Goal: Task Accomplishment & Management: Manage account settings

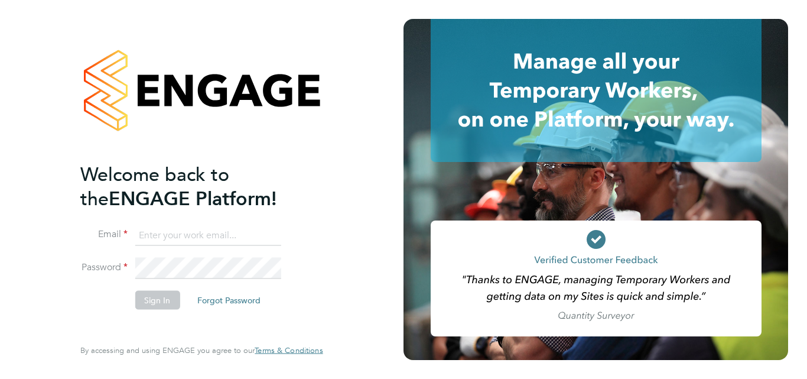
type input "roslyn.ogarro@ncclondon.ac.uk"
click at [171, 301] on button "Sign In" at bounding box center [157, 300] width 45 height 19
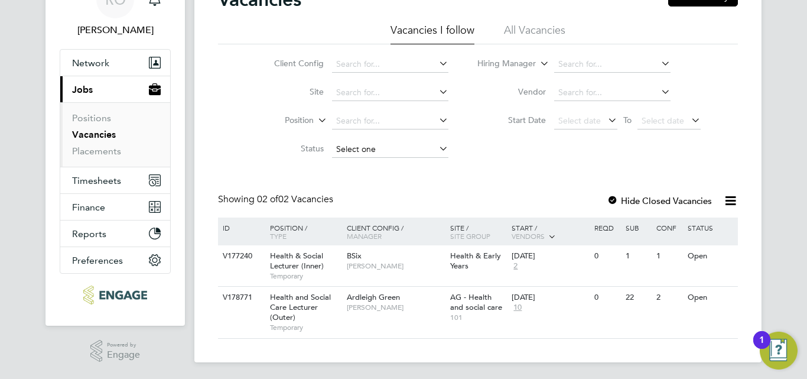
scroll to position [67, 0]
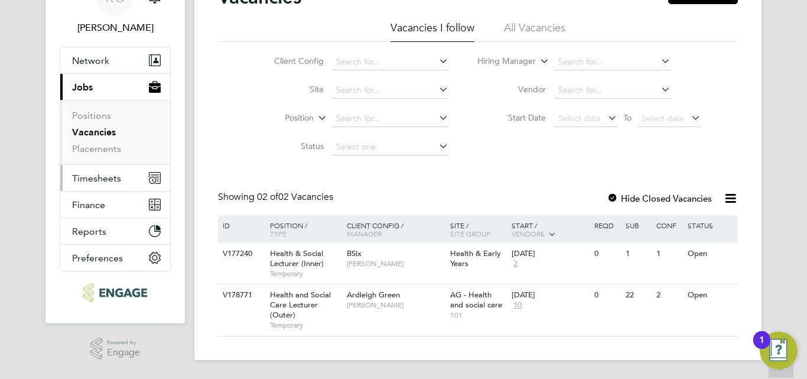
click at [103, 176] on span "Timesheets" at bounding box center [96, 177] width 49 height 11
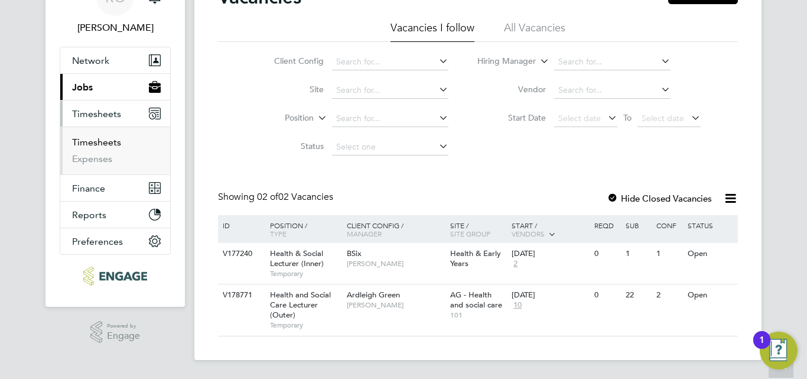
click at [110, 144] on link "Timesheets" at bounding box center [96, 141] width 49 height 11
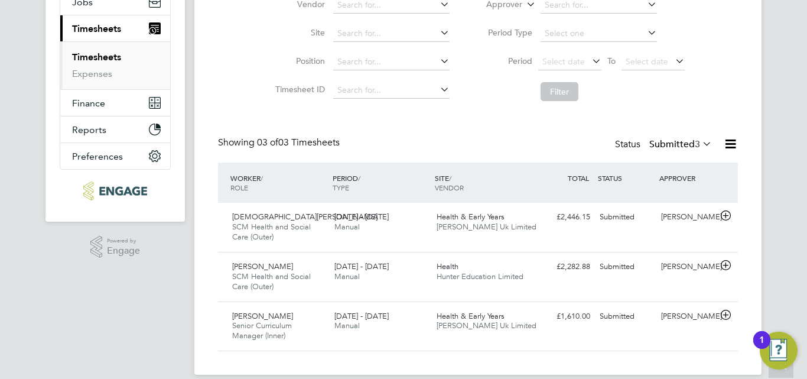
scroll to position [167, 0]
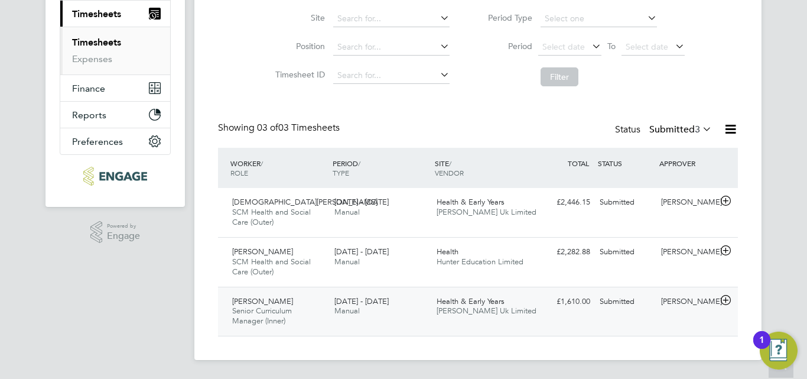
click at [441, 298] on span "Health & Early Years" at bounding box center [470, 301] width 68 height 10
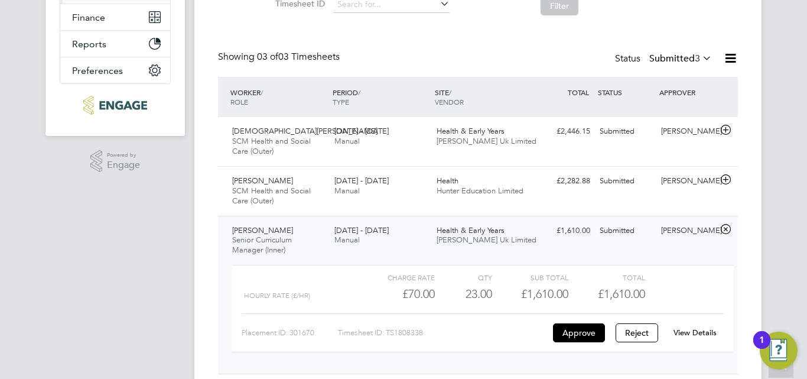
scroll to position [275, 0]
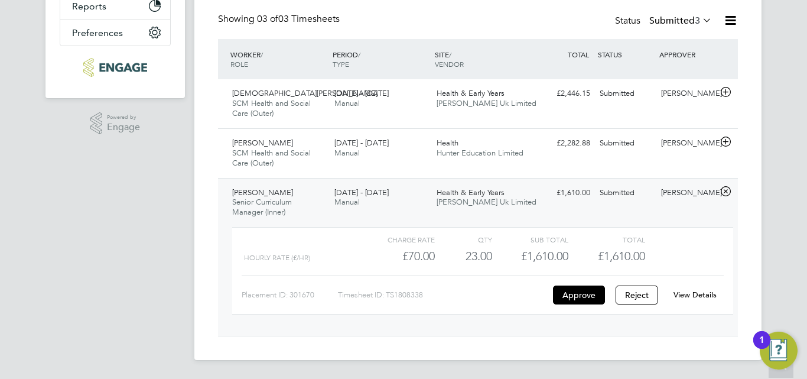
click at [681, 293] on link "View Details" at bounding box center [694, 294] width 43 height 10
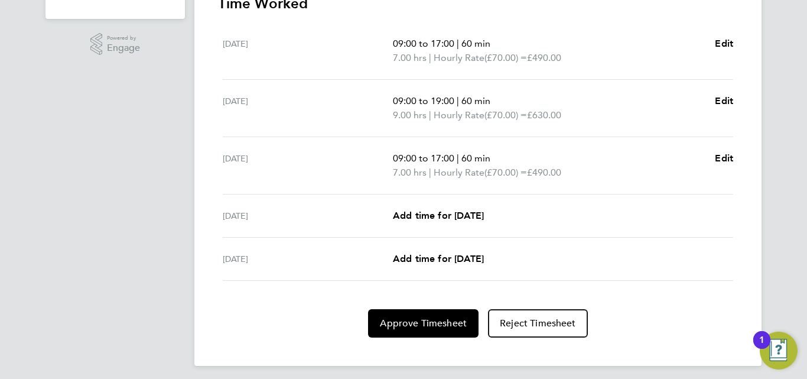
scroll to position [360, 0]
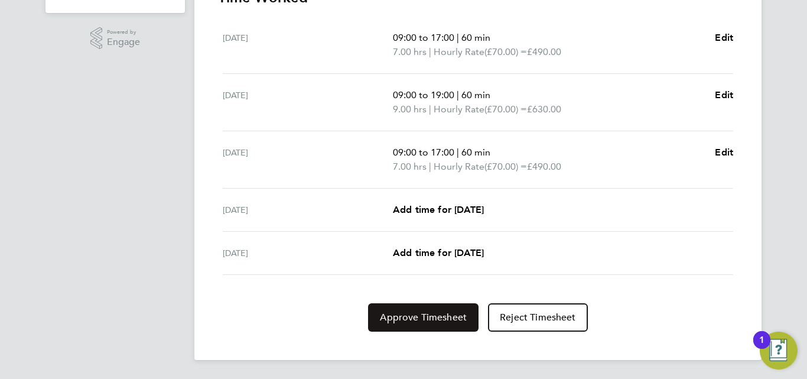
click at [453, 317] on span "Approve Timesheet" at bounding box center [423, 317] width 87 height 12
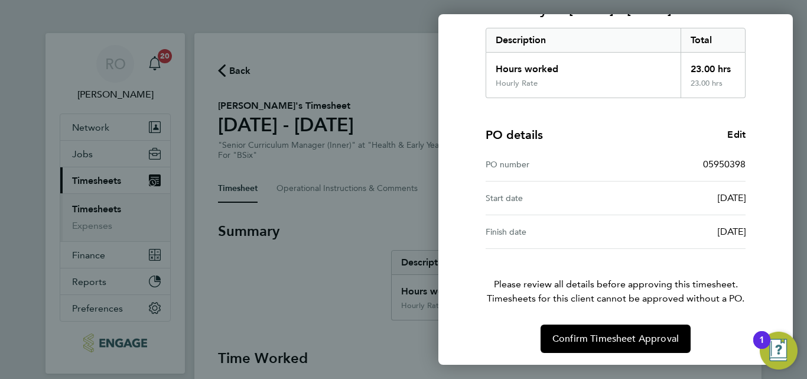
scroll to position [187, 0]
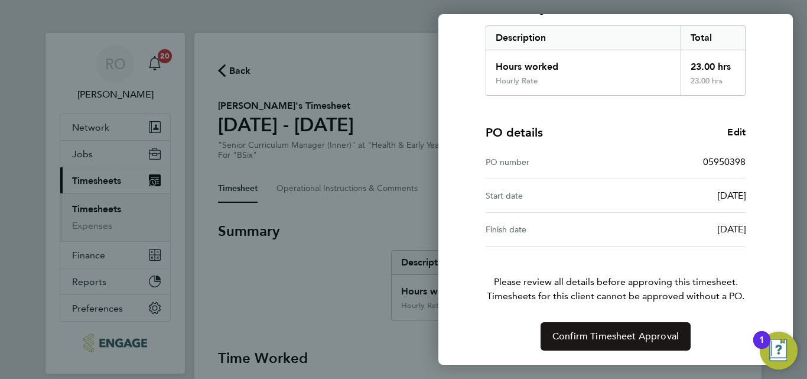
click at [573, 343] on button "Confirm Timesheet Approval" at bounding box center [615, 336] width 150 height 28
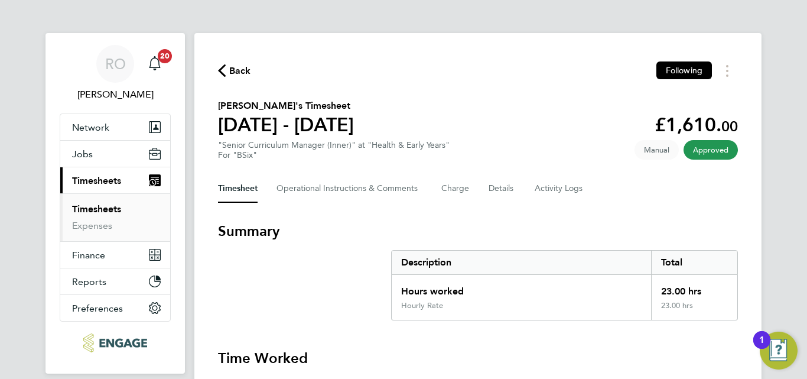
click at [100, 206] on link "Timesheets" at bounding box center [96, 208] width 49 height 11
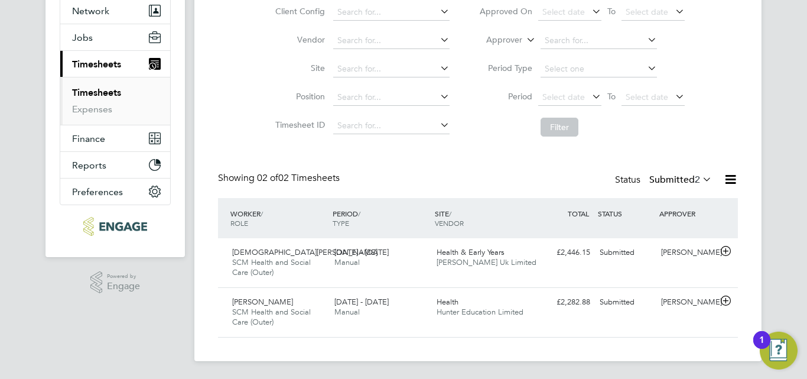
scroll to position [118, 0]
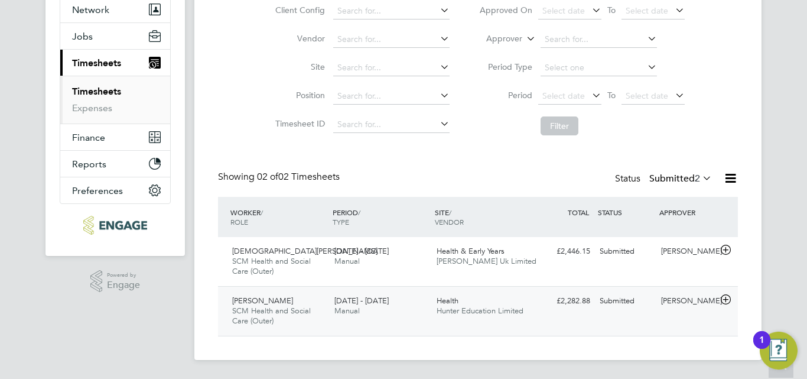
click at [389, 304] on span "[DATE] - [DATE]" at bounding box center [361, 300] width 54 height 10
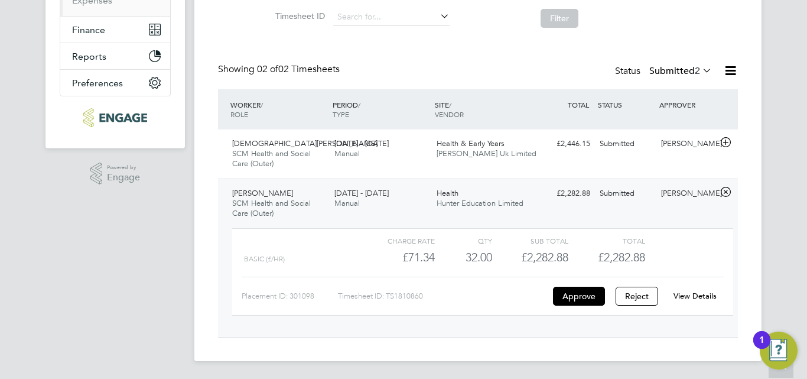
scroll to position [226, 0]
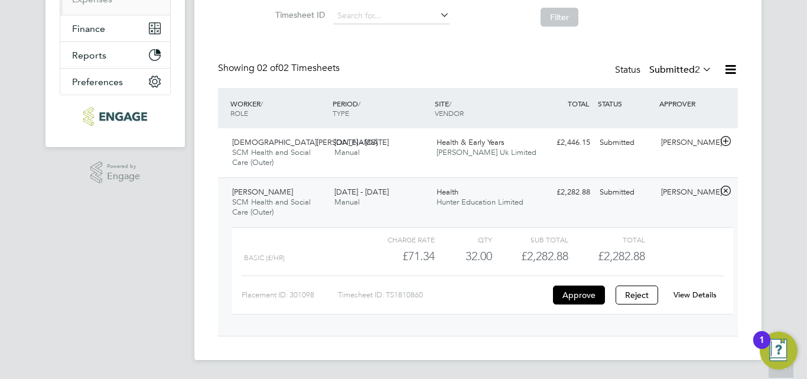
click at [696, 298] on link "View Details" at bounding box center [694, 294] width 43 height 10
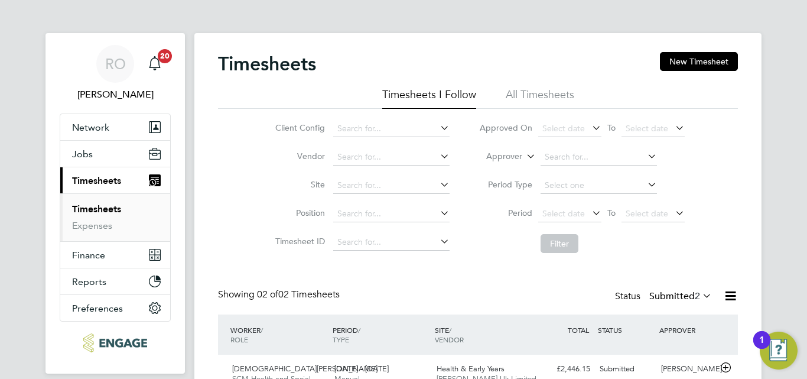
click at [101, 184] on span "Timesheets" at bounding box center [96, 180] width 49 height 11
click at [83, 207] on link "Timesheets" at bounding box center [96, 208] width 49 height 11
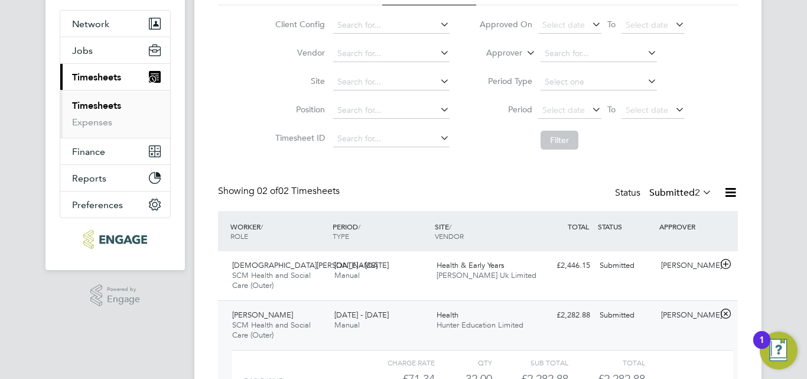
scroll to position [177, 0]
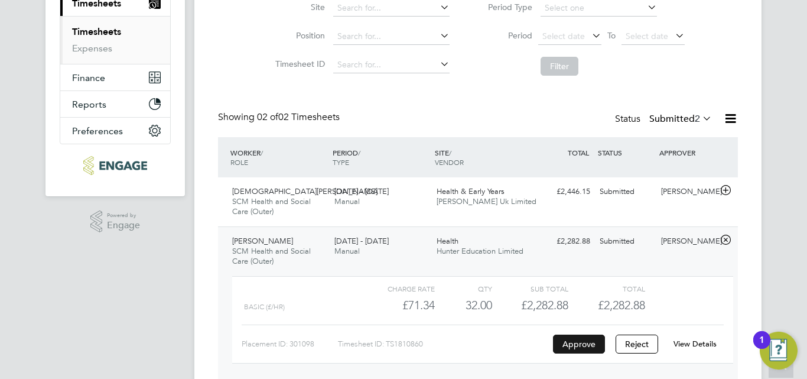
click at [581, 338] on button "Approve" at bounding box center [579, 343] width 52 height 19
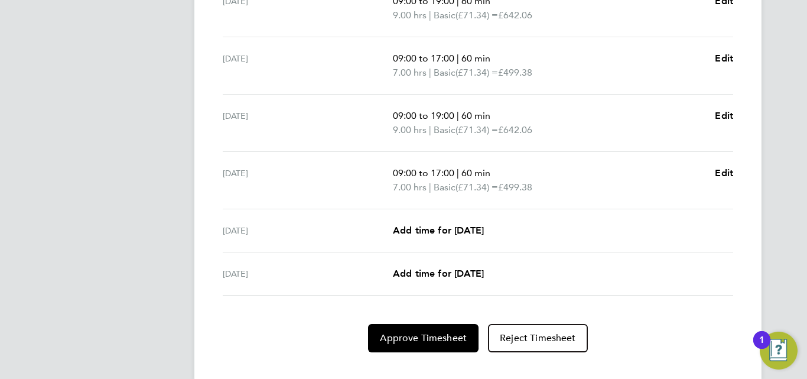
scroll to position [461, 0]
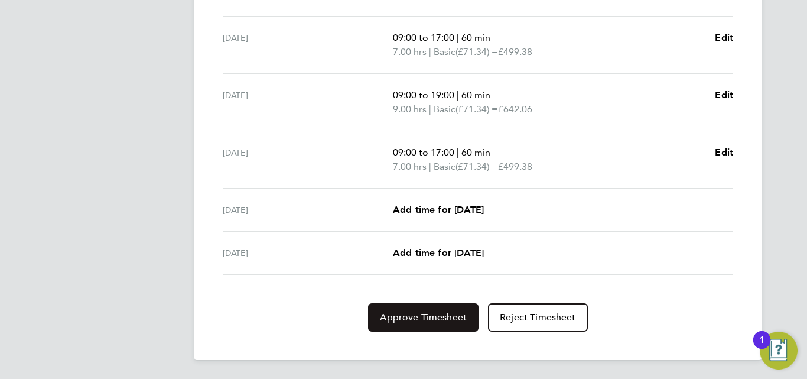
click at [426, 315] on span "Approve Timesheet" at bounding box center [423, 317] width 87 height 12
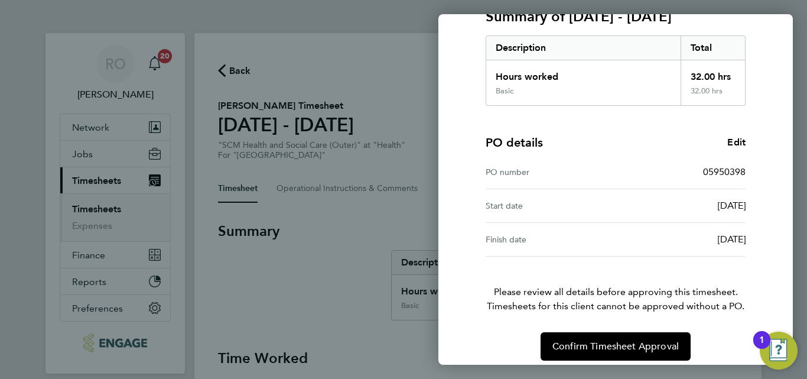
scroll to position [187, 0]
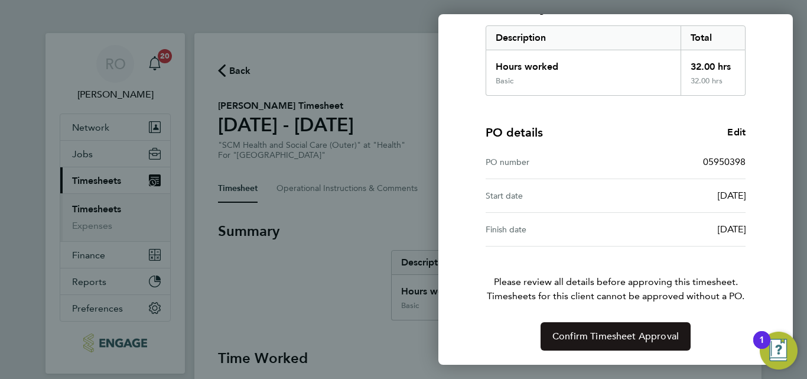
click at [574, 335] on span "Confirm Timesheet Approval" at bounding box center [615, 336] width 126 height 12
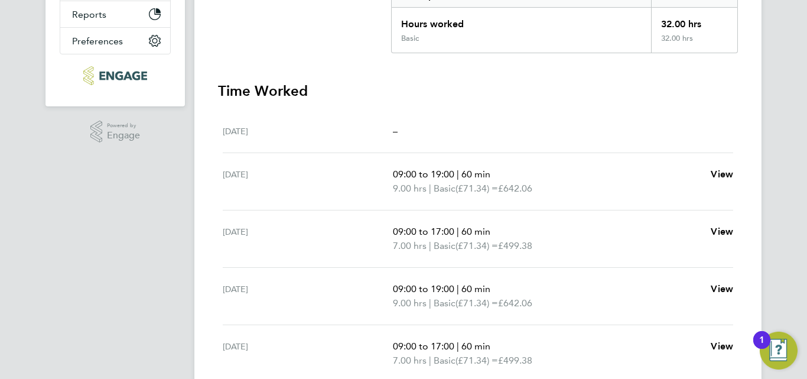
scroll to position [345, 0]
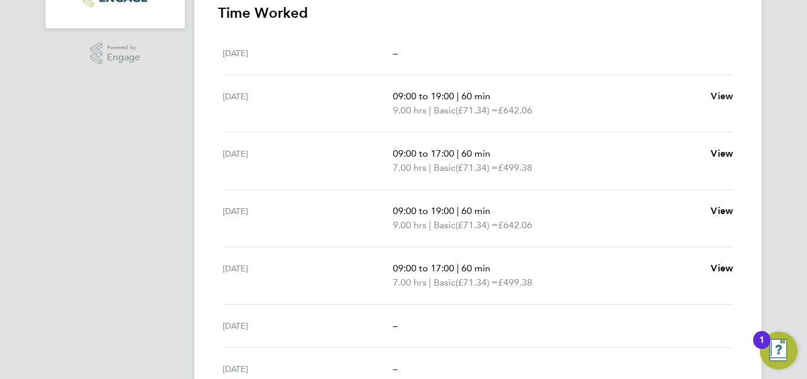
click at [723, 96] on span "View" at bounding box center [721, 95] width 22 height 11
select select "60"
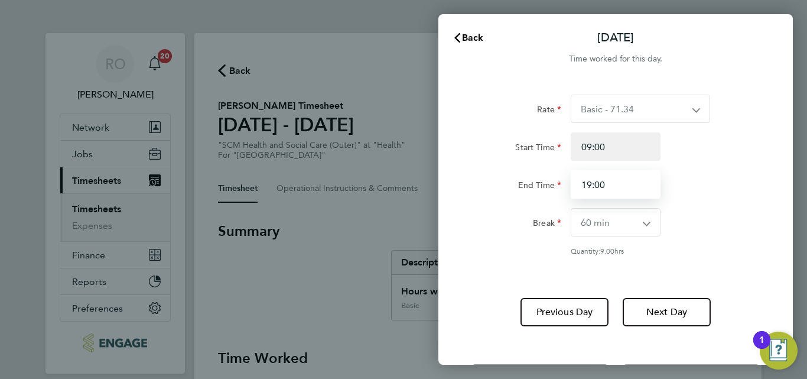
click at [630, 187] on input "19:00" at bounding box center [615, 184] width 90 height 28
click at [616, 186] on input "19:00" at bounding box center [615, 184] width 90 height 28
click at [586, 185] on input "19:00" at bounding box center [615, 184] width 90 height 28
type input "17:00"
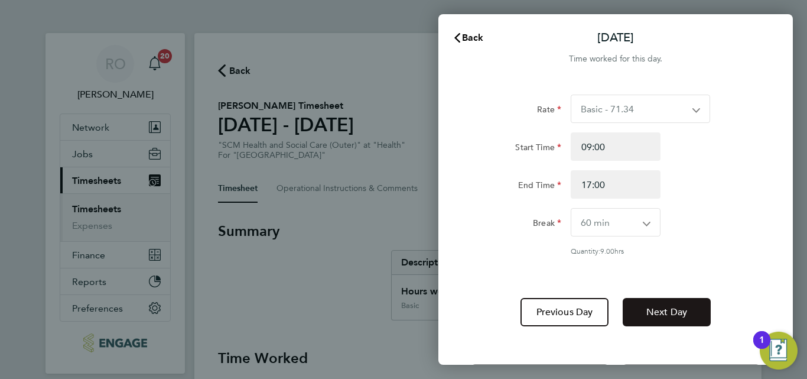
click at [640, 318] on button "Next Day" at bounding box center [666, 312] width 88 height 28
click at [668, 311] on span "Next Day" at bounding box center [666, 312] width 41 height 12
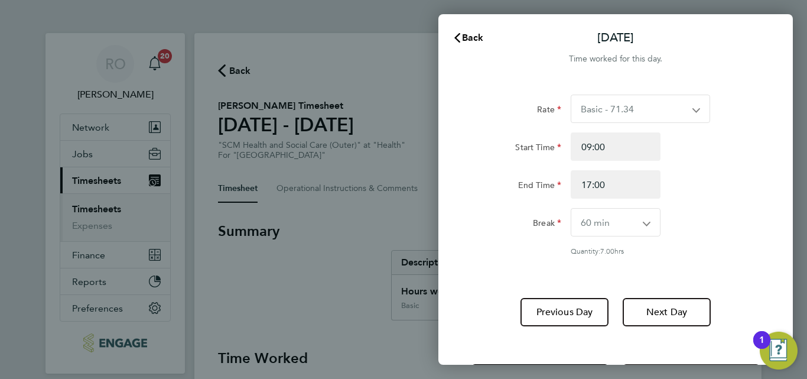
scroll to position [50, 0]
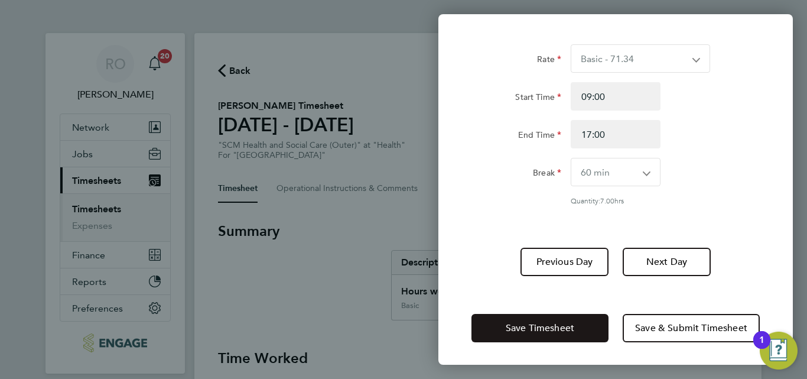
click at [563, 332] on button "Save Timesheet" at bounding box center [539, 328] width 137 height 28
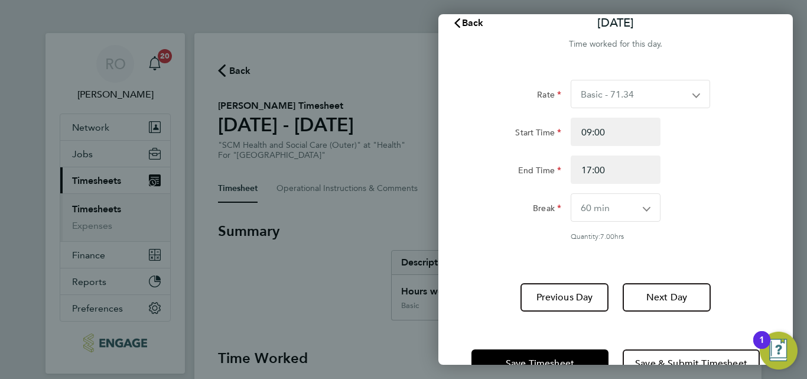
scroll to position [0, 0]
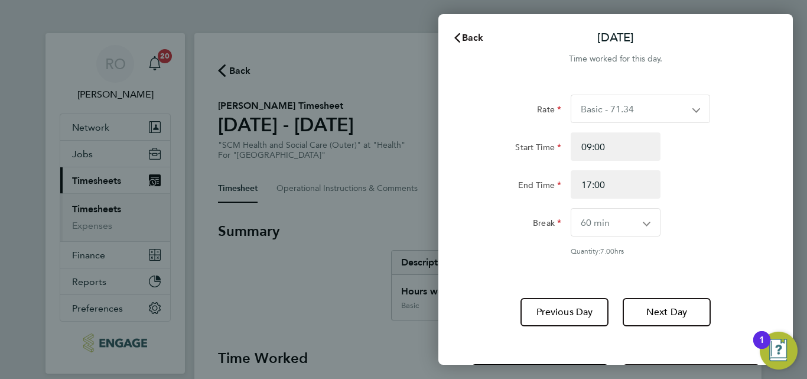
click at [464, 35] on span "Back" at bounding box center [473, 37] width 22 height 11
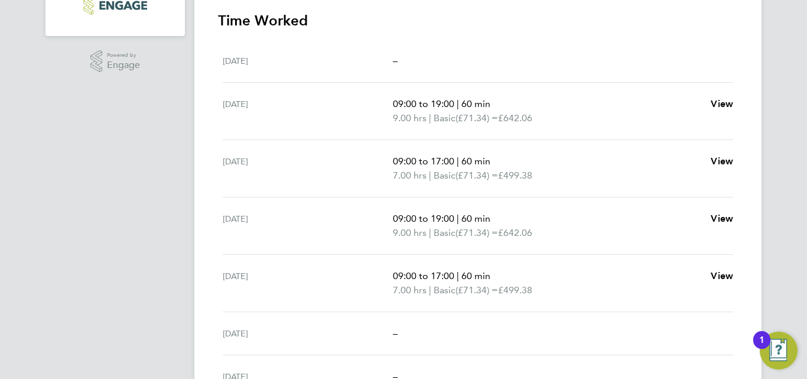
scroll to position [404, 0]
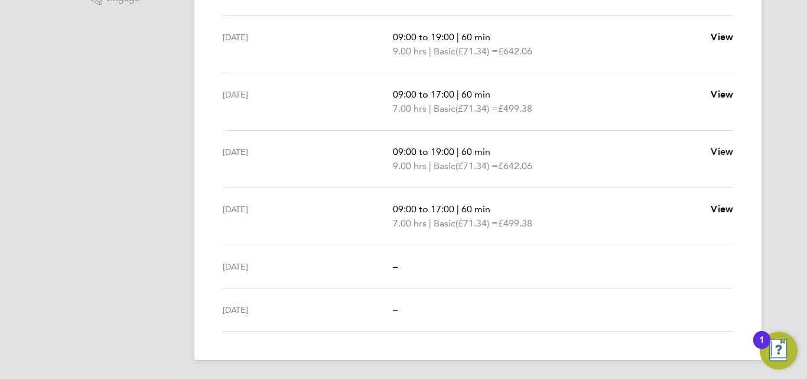
click at [724, 150] on span "View" at bounding box center [721, 151] width 22 height 11
select select "60"
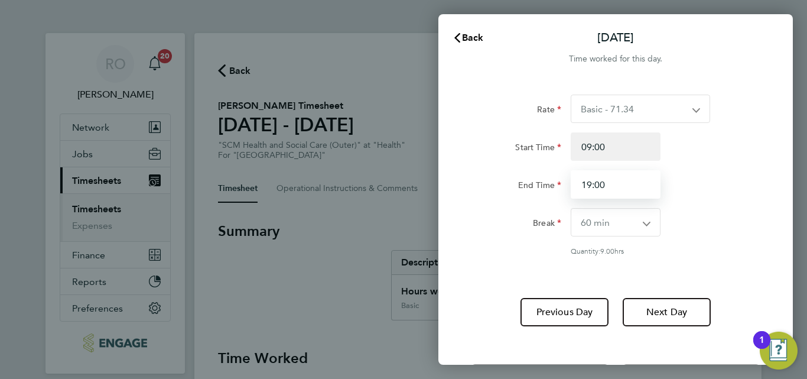
click at [588, 187] on input "19:00" at bounding box center [615, 184] width 90 height 28
type input "15:00"
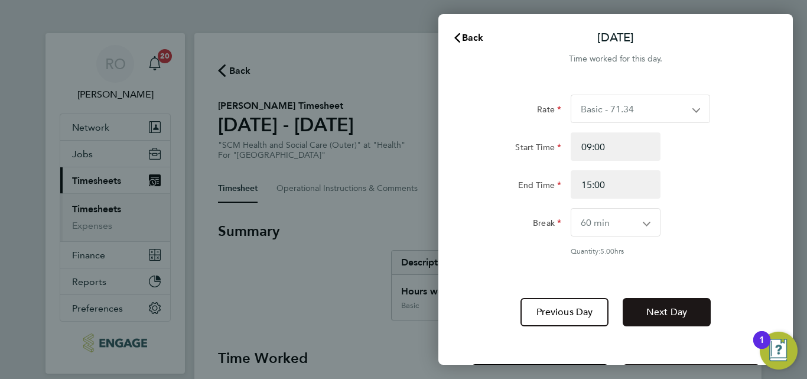
click at [670, 312] on span "Next Day" at bounding box center [666, 312] width 41 height 12
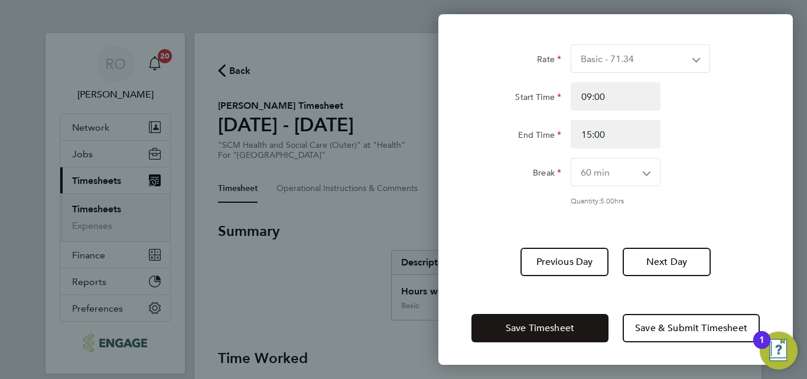
click at [578, 331] on button "Save Timesheet" at bounding box center [539, 328] width 137 height 28
click at [495, 327] on button "Save Timesheet" at bounding box center [539, 328] width 137 height 28
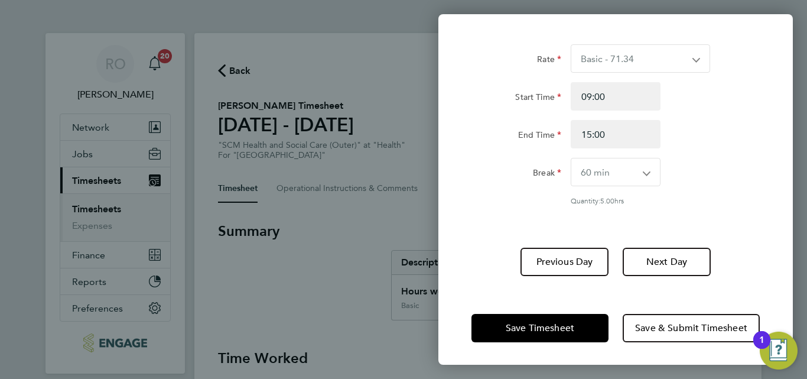
click at [336, 311] on div "Back Thu 28 Aug Time worked for this day. Rate Basic - 71.34 Start Time 09:00 E…" at bounding box center [403, 189] width 807 height 379
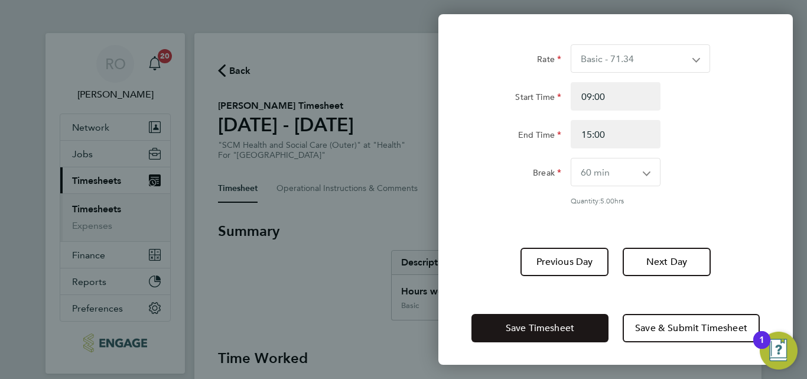
click at [506, 328] on span "Save Timesheet" at bounding box center [540, 328] width 69 height 12
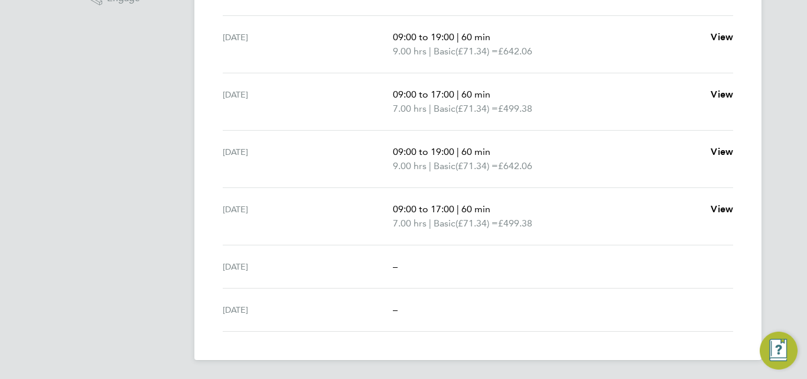
scroll to position [345, 0]
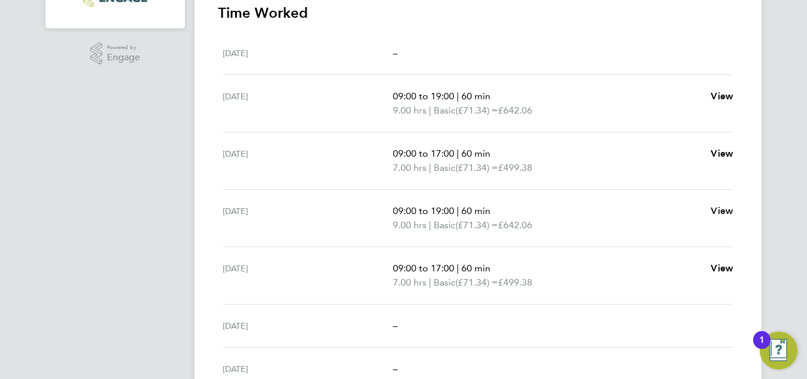
click at [718, 211] on span "View" at bounding box center [721, 210] width 22 height 11
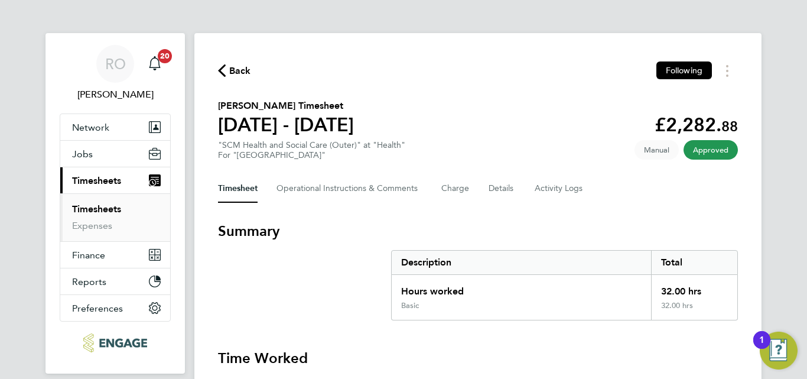
select select "60"
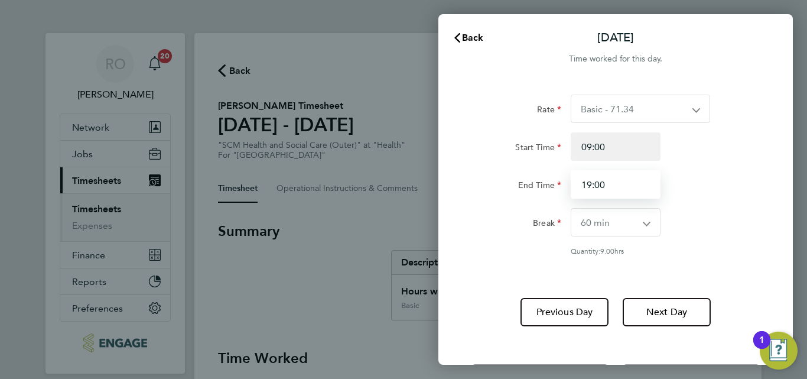
click at [586, 187] on input "19:00" at bounding box center [615, 184] width 90 height 28
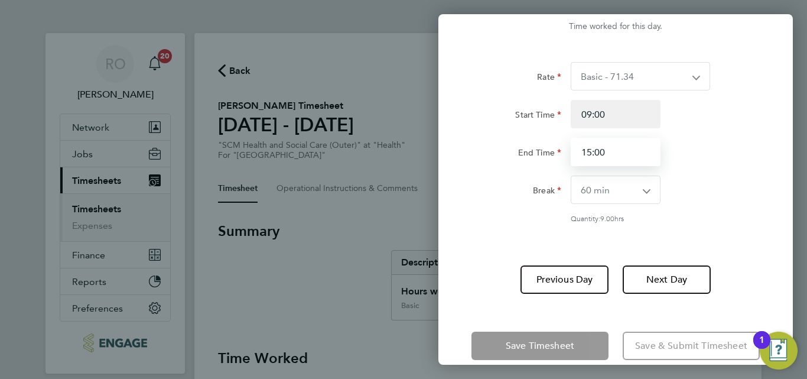
scroll to position [50, 0]
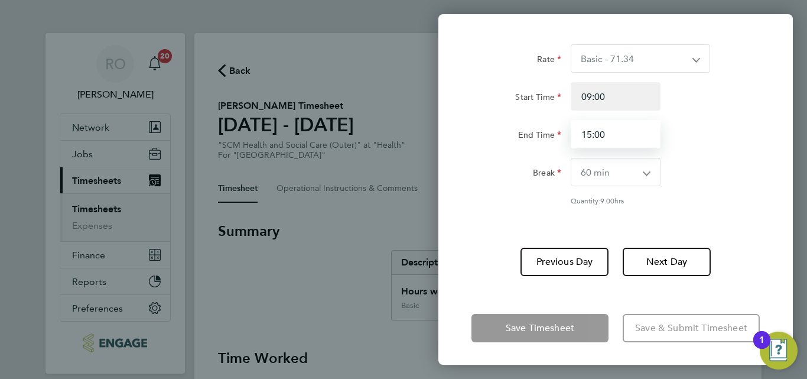
type input "15:00"
click at [583, 330] on app-form-button "Save Timesheet" at bounding box center [543, 328] width 144 height 28
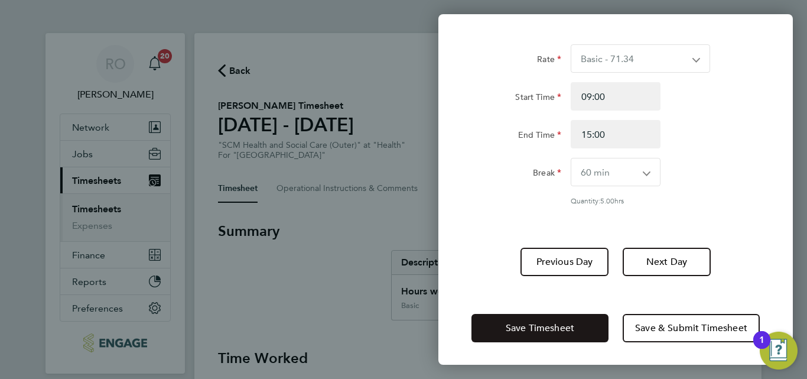
click at [583, 330] on button "Save Timesheet" at bounding box center [539, 328] width 137 height 28
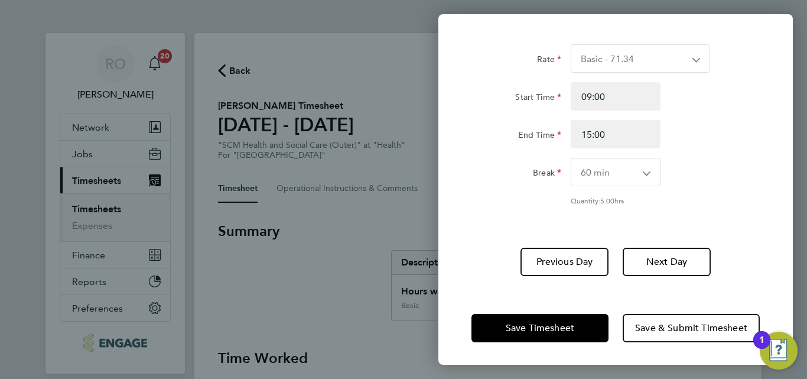
click at [322, 318] on div "Back Thu 28 Aug Time worked for this day. Rate Basic - 71.34 Start Time 09:00 E…" at bounding box center [403, 189] width 807 height 379
click at [102, 208] on div "Back Thu 28 Aug Time worked for this day. Rate Basic - 71.34 Start Time 09:00 E…" at bounding box center [403, 189] width 807 height 379
click at [102, 209] on div "Back Thu 28 Aug Time worked for this day. Rate Basic - 71.34 Start Time 09:00 E…" at bounding box center [403, 189] width 807 height 379
click at [101, 210] on div "Back Thu 28 Aug Time worked for this day. Rate Basic - 71.34 Start Time 09:00 E…" at bounding box center [403, 189] width 807 height 379
click at [98, 183] on div "Back Thu 28 Aug Time worked for this day. Rate Basic - 71.34 Start Time 09:00 E…" at bounding box center [403, 189] width 807 height 379
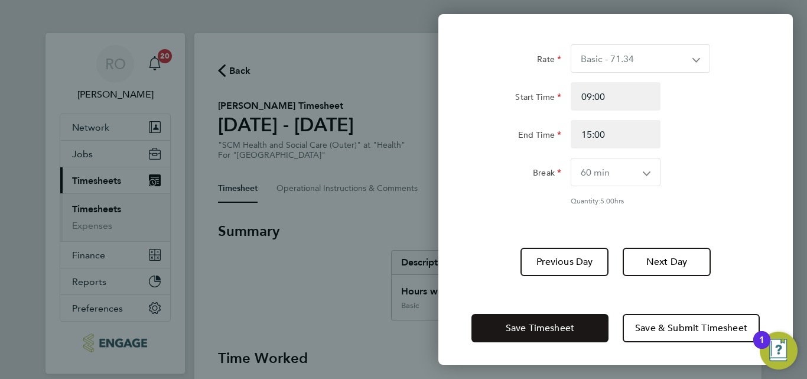
click at [503, 322] on button "Save Timesheet" at bounding box center [539, 328] width 137 height 28
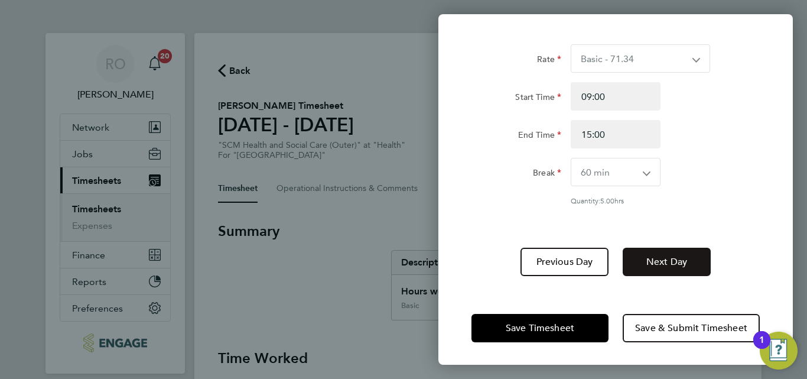
click at [663, 256] on span "Next Day" at bounding box center [666, 262] width 41 height 12
click at [351, 15] on div "Back Thu 28 Aug Time worked for this day. Rate Basic - 71.34 Start Time 09:00 E…" at bounding box center [403, 189] width 807 height 379
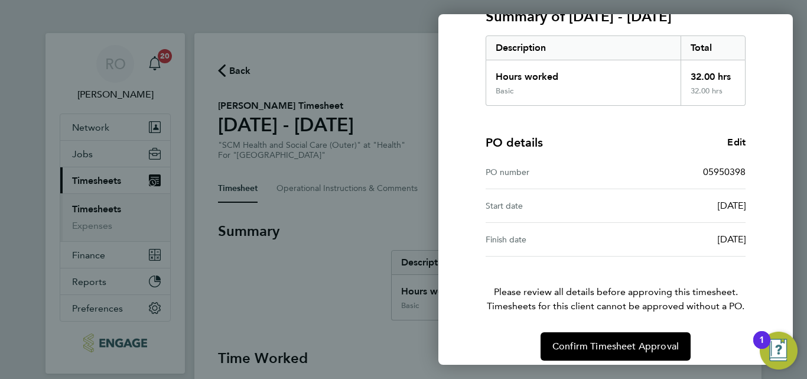
scroll to position [187, 0]
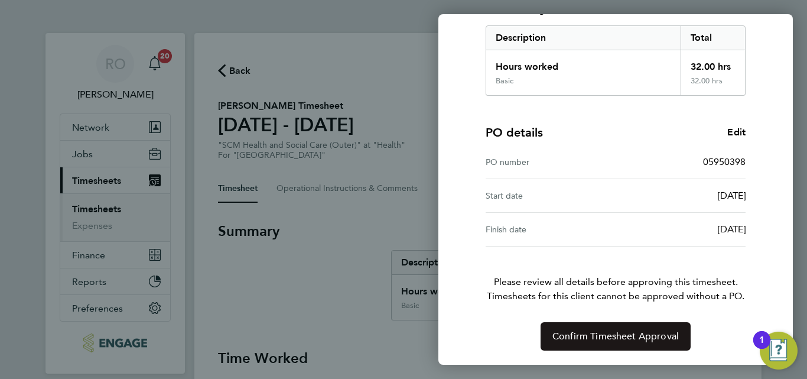
click at [606, 334] on span "Confirm Timesheet Approval" at bounding box center [615, 336] width 126 height 12
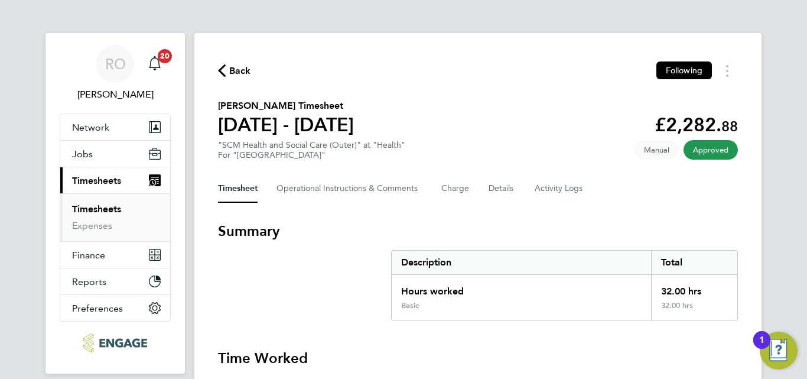
click at [109, 207] on link "Timesheets" at bounding box center [96, 208] width 49 height 11
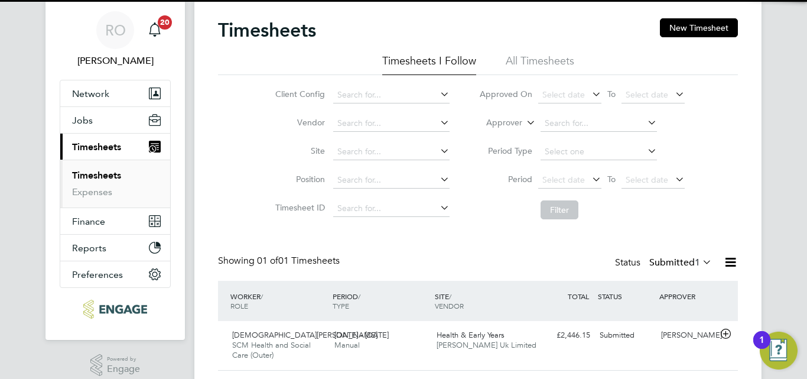
scroll to position [68, 0]
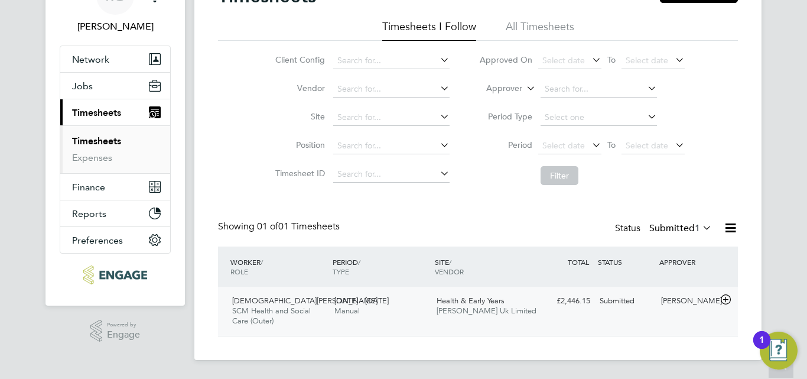
click at [353, 296] on span "[DATE] - [DATE]" at bounding box center [361, 300] width 54 height 10
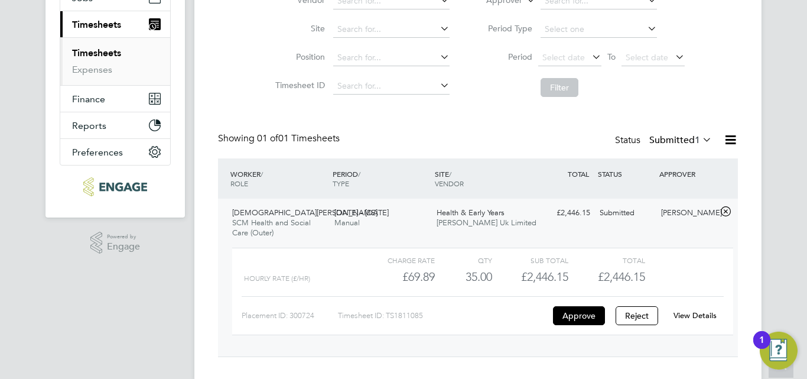
scroll to position [177, 0]
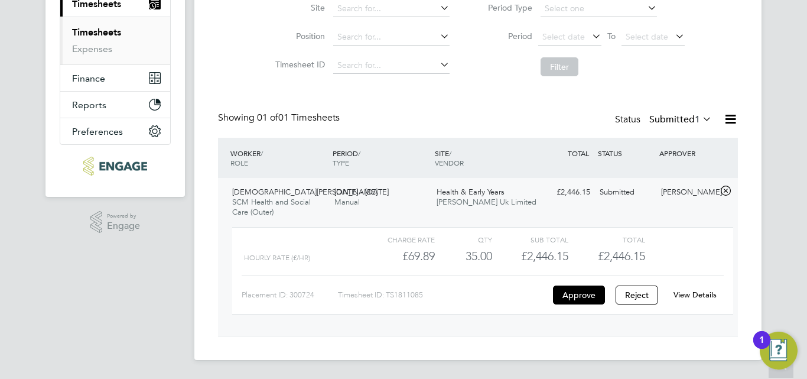
click at [688, 294] on link "View Details" at bounding box center [694, 294] width 43 height 10
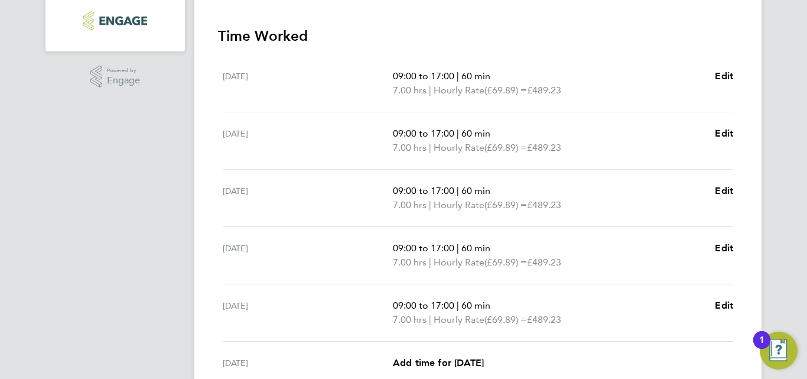
scroll to position [295, 0]
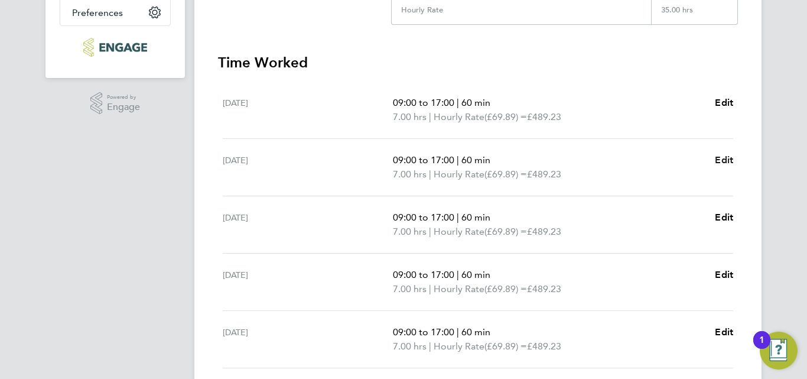
click at [723, 159] on span "Edit" at bounding box center [724, 159] width 18 height 11
select select "60"
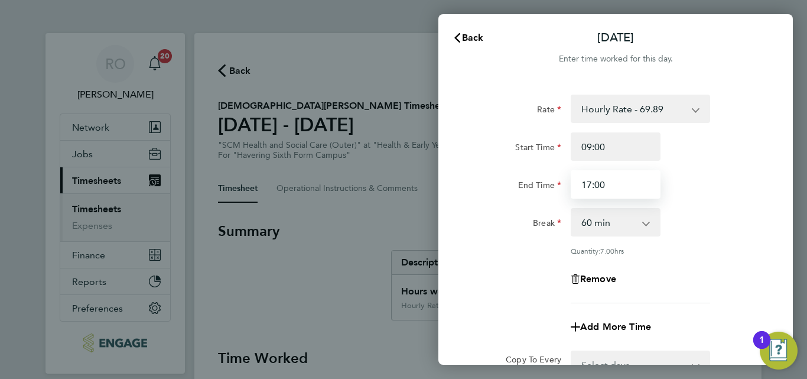
click at [588, 188] on input "17:00" at bounding box center [615, 184] width 90 height 28
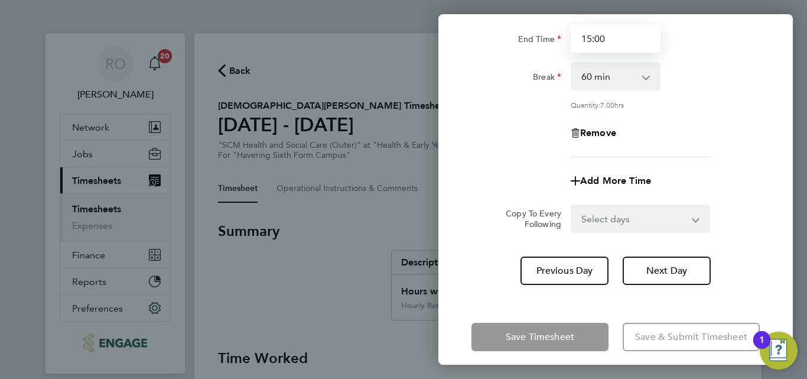
scroll to position [155, 0]
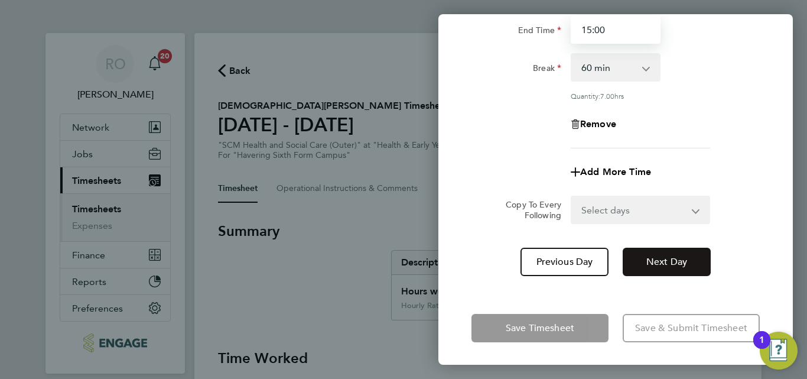
type input "15:00"
click at [656, 258] on span "Next Day" at bounding box center [666, 262] width 41 height 12
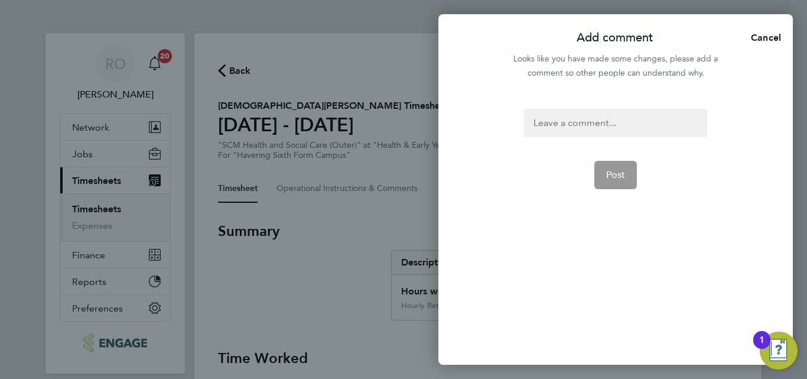
click at [761, 36] on span "Cancel" at bounding box center [764, 37] width 34 height 11
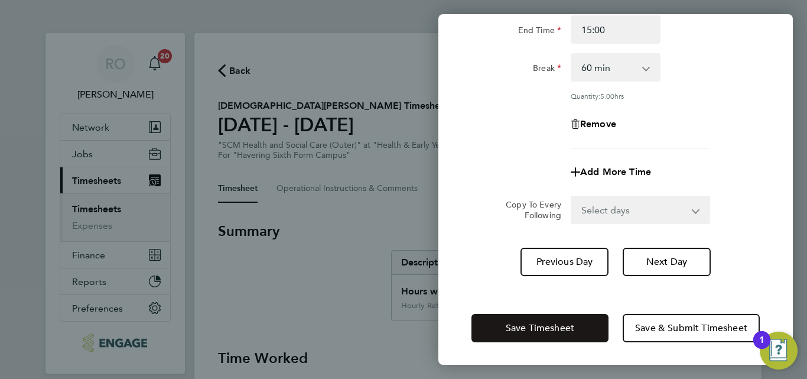
click at [539, 328] on span "Save Timesheet" at bounding box center [540, 328] width 69 height 12
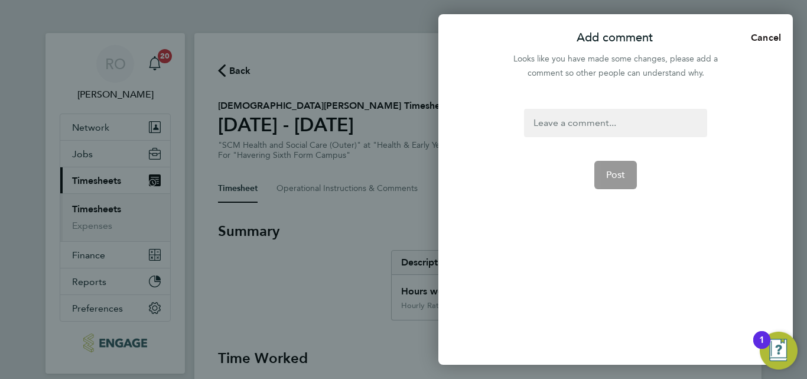
click at [769, 41] on span "Cancel" at bounding box center [764, 37] width 34 height 11
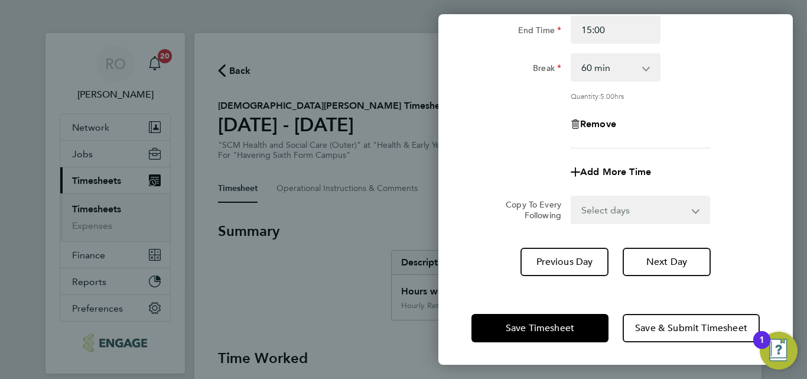
click at [348, 233] on div "Tue 26 Aug Cancel Enter time worked for this day. Rate Hourly Rate - 69.89 Star…" at bounding box center [403, 189] width 807 height 379
click at [86, 210] on div "Tue 26 Aug Cancel Enter time worked for this day. Rate Hourly Rate - 69.89 Star…" at bounding box center [403, 189] width 807 height 379
click at [85, 209] on div "Tue 26 Aug Cancel Enter time worked for this day. Rate Hourly Rate - 69.89 Star…" at bounding box center [403, 189] width 807 height 379
click at [325, 1] on div "Tue 26 Aug Cancel Enter time worked for this day. Rate Hourly Rate - 69.89 Star…" at bounding box center [403, 189] width 807 height 379
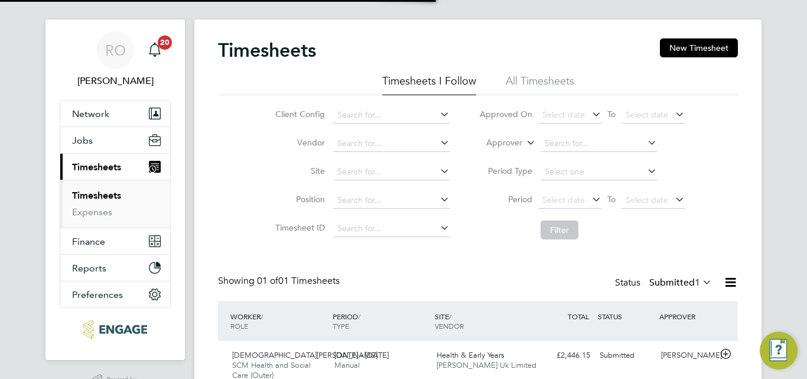
scroll to position [68, 0]
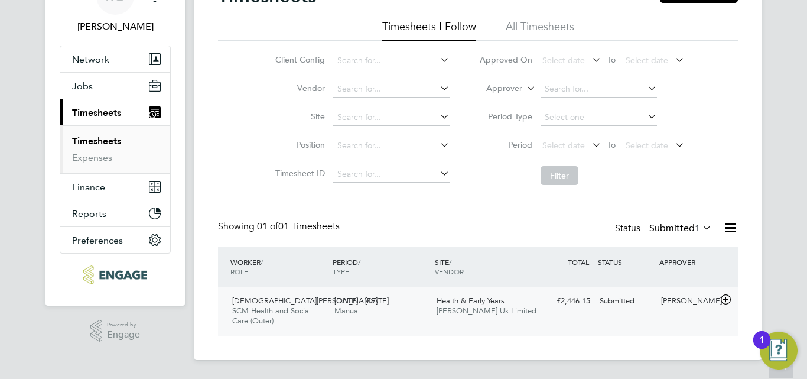
click at [462, 302] on span "Health & Early Years" at bounding box center [470, 300] width 68 height 10
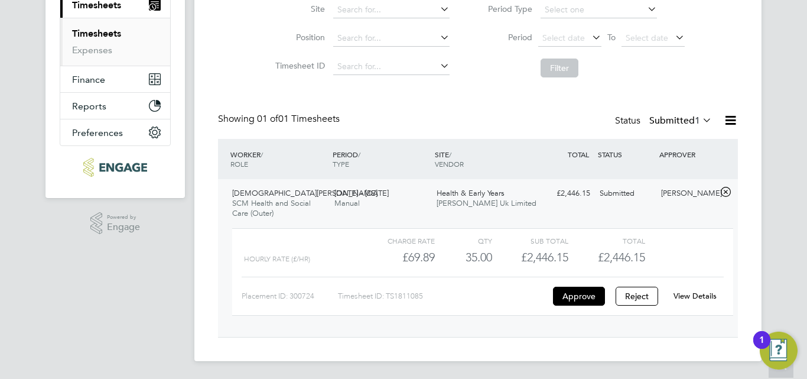
scroll to position [177, 0]
click at [694, 293] on link "View Details" at bounding box center [694, 294] width 43 height 10
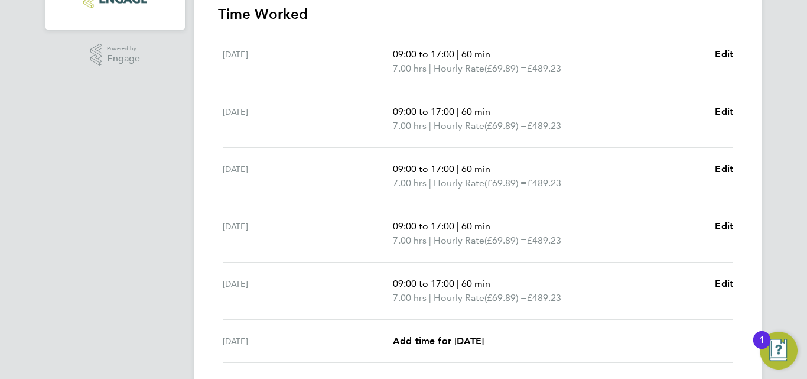
scroll to position [354, 0]
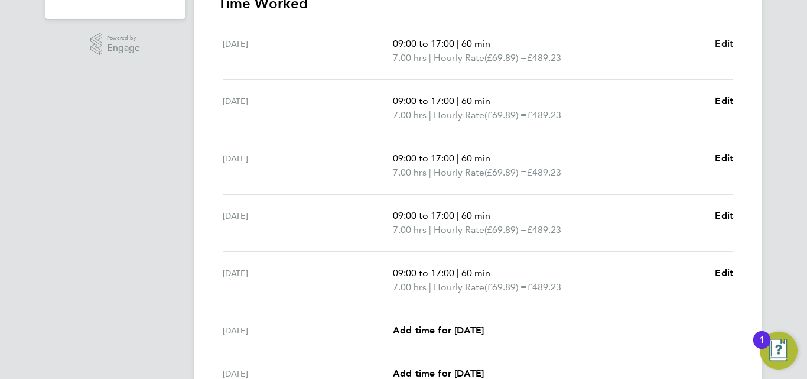
click at [717, 44] on span "Edit" at bounding box center [724, 43] width 18 height 11
select select "60"
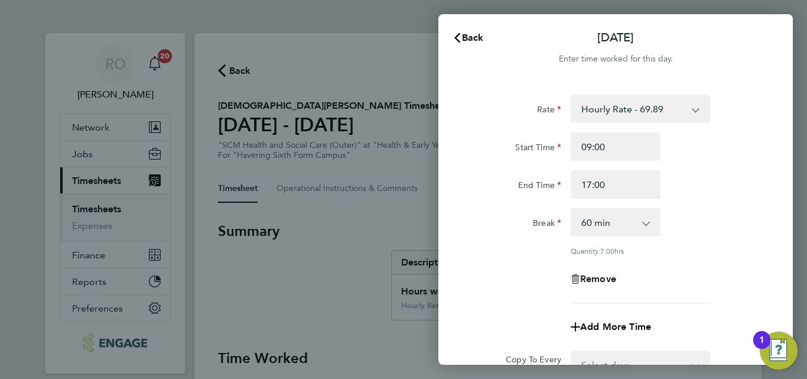
click at [603, 274] on span "Remove" at bounding box center [598, 278] width 36 height 11
select select "null"
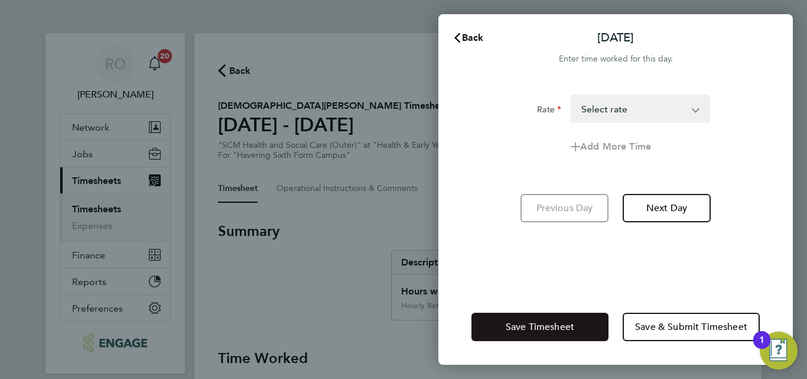
click at [567, 324] on span "Save Timesheet" at bounding box center [540, 327] width 69 height 12
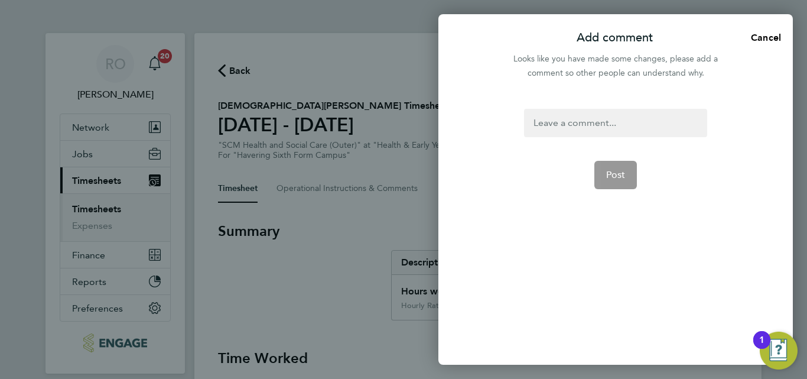
click at [554, 126] on div at bounding box center [615, 123] width 182 height 28
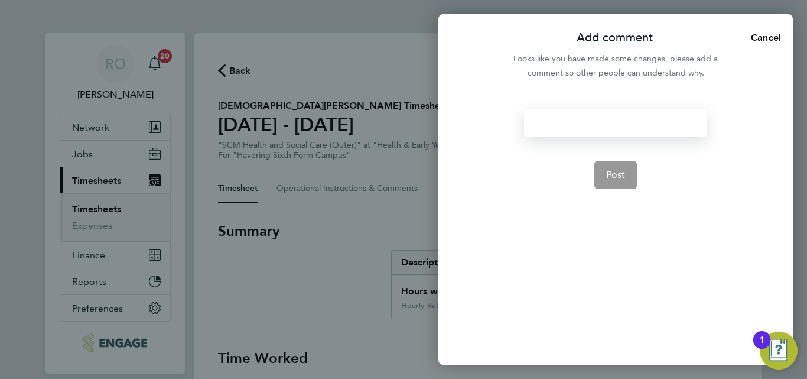
click at [545, 125] on div at bounding box center [615, 123] width 182 height 28
click at [606, 177] on span "Post" at bounding box center [615, 175] width 19 height 12
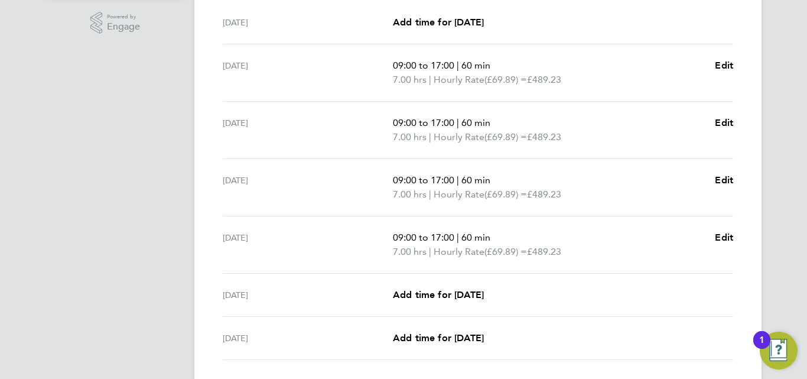
scroll to position [354, 0]
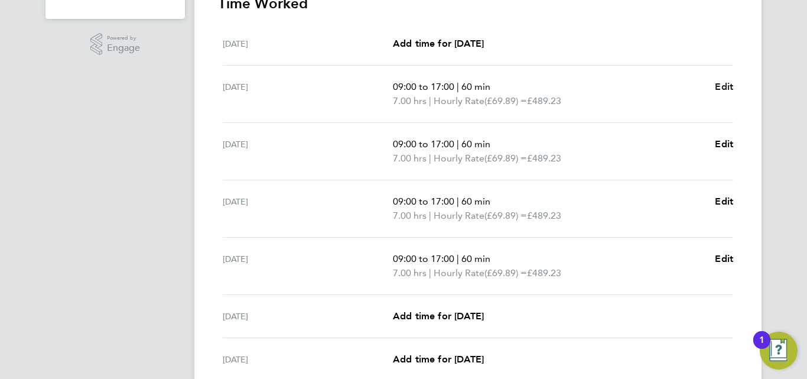
click at [721, 86] on span "Edit" at bounding box center [724, 86] width 18 height 11
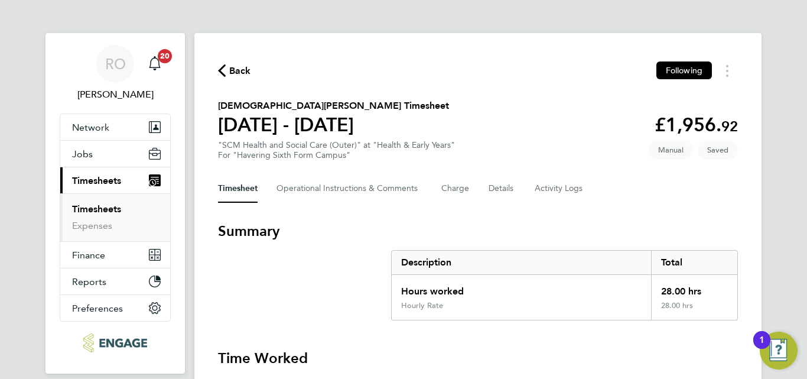
select select "60"
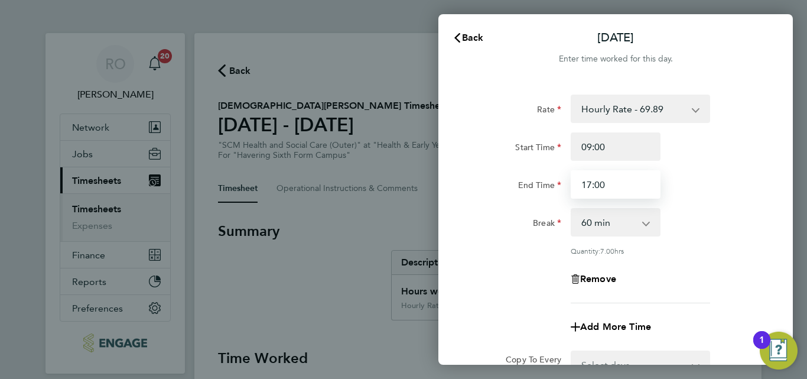
click at [588, 185] on input "17:00" at bounding box center [615, 184] width 90 height 28
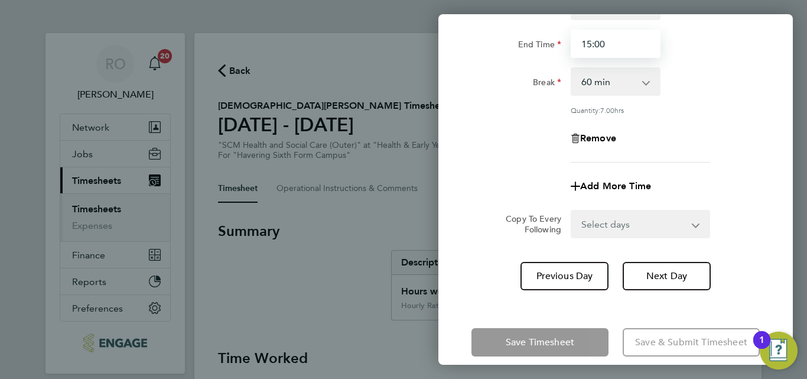
scroll to position [155, 0]
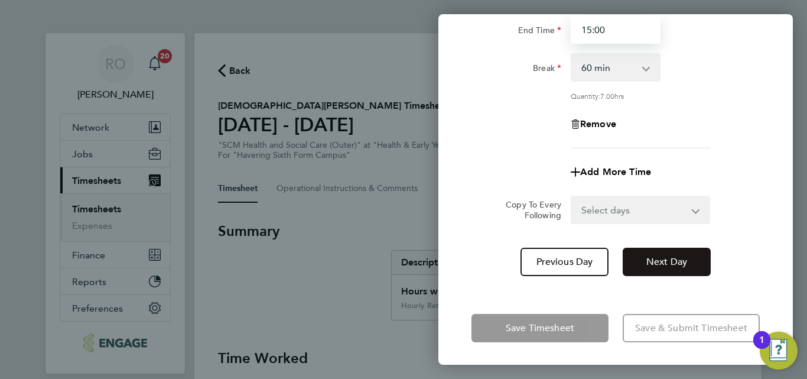
type input "15:00"
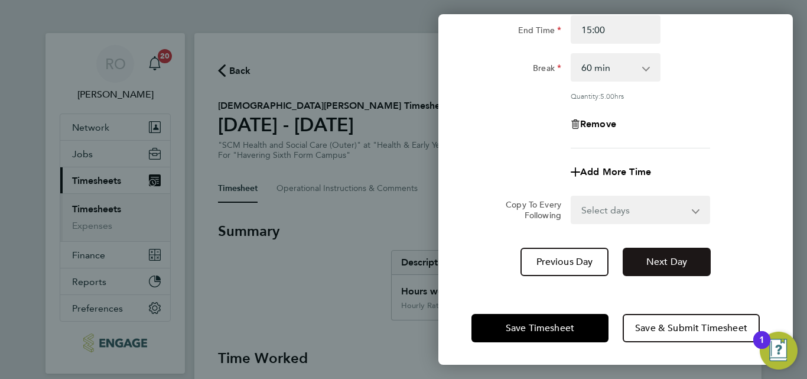
click at [674, 256] on span "Next Day" at bounding box center [666, 262] width 41 height 12
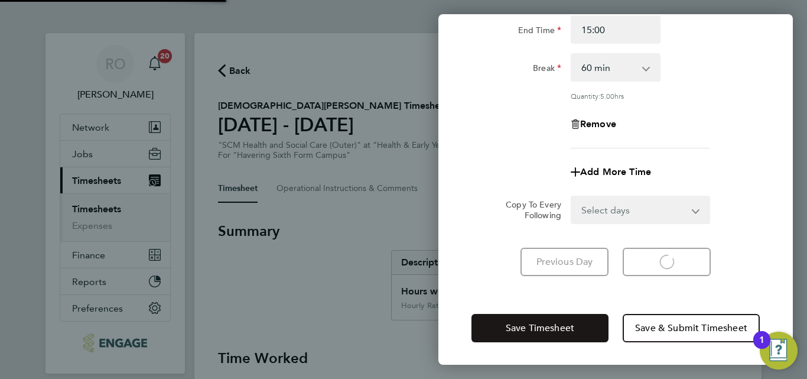
click at [568, 329] on span "Save Timesheet" at bounding box center [540, 328] width 69 height 12
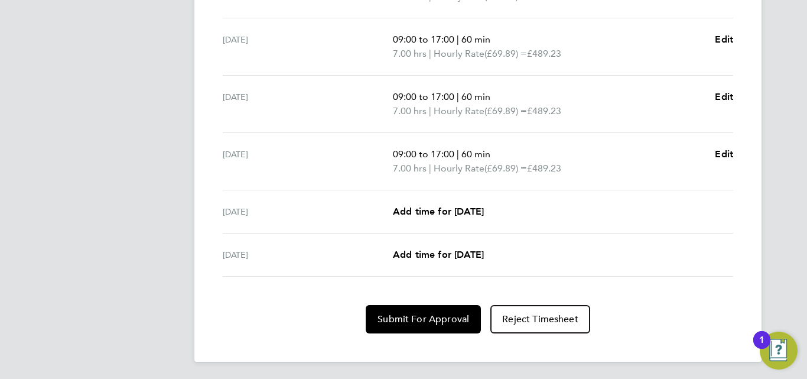
scroll to position [461, 0]
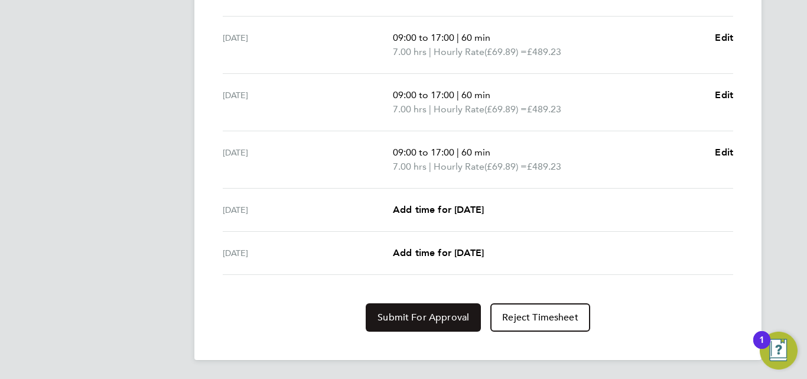
click at [461, 319] on span "Submit For Approval" at bounding box center [423, 317] width 92 height 12
click at [420, 315] on span "Approve Timesheet" at bounding box center [423, 317] width 87 height 12
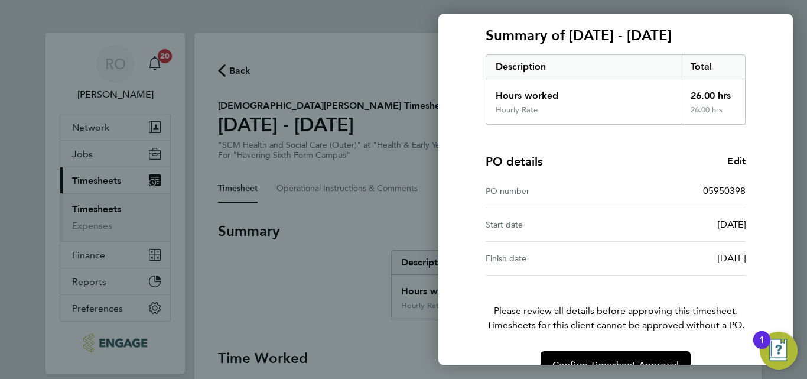
scroll to position [187, 0]
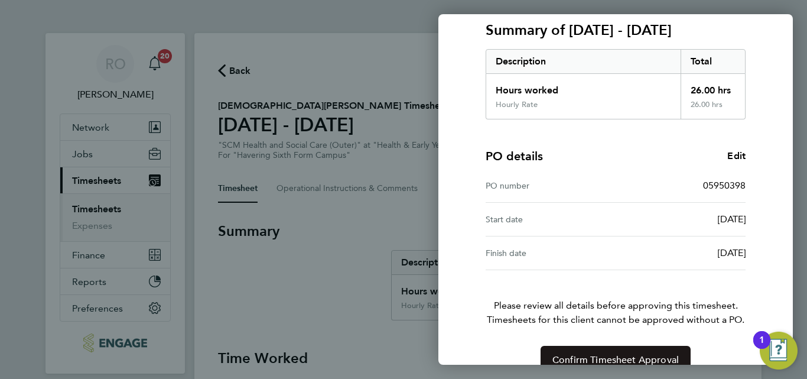
click at [568, 354] on span "Confirm Timesheet Approval" at bounding box center [615, 360] width 126 height 12
